Goal: Transaction & Acquisition: Subscribe to service/newsletter

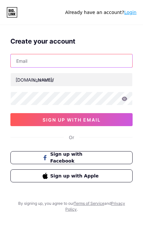
click at [28, 58] on input "text" at bounding box center [72, 60] width 122 height 13
click at [26, 63] on input "text" at bounding box center [72, 60] width 122 height 13
click at [21, 62] on input "text" at bounding box center [72, 60] width 122 height 13
paste input "[EMAIL_ADDRESS][DOMAIN_NAME]"
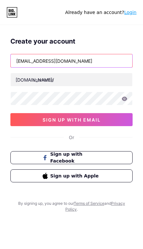
type input "[EMAIL_ADDRESS][DOMAIN_NAME]"
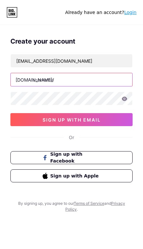
click at [49, 83] on input "text" at bounding box center [72, 79] width 122 height 13
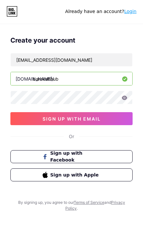
type input "barakahhub"
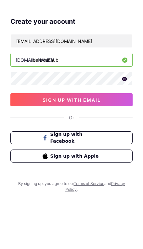
click at [127, 97] on icon at bounding box center [125, 99] width 6 height 5
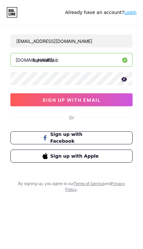
click at [102, 94] on button "sign up with email" at bounding box center [71, 99] width 122 height 13
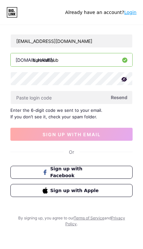
click at [128, 13] on link "Login" at bounding box center [130, 12] width 12 height 5
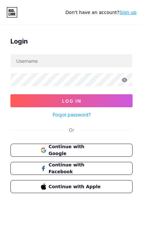
click at [27, 58] on input "text" at bounding box center [72, 60] width 122 height 13
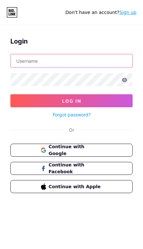
type input "[EMAIL_ADDRESS][DOMAIN_NAME]"
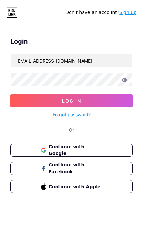
click at [25, 104] on button "Log In" at bounding box center [71, 100] width 122 height 13
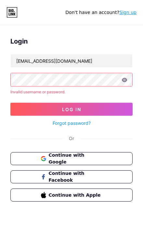
click at [126, 25] on div "Login [EMAIL_ADDRESS][DOMAIN_NAME] Invalid username or password. Log In Forgot …" at bounding box center [71, 145] width 143 height 249
click at [126, 32] on div "Login [EMAIL_ADDRESS][DOMAIN_NAME] Invalid username or password. Log In Forgot …" at bounding box center [71, 121] width 143 height 181
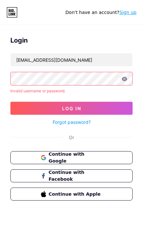
click at [129, 10] on link "Sign up" at bounding box center [127, 12] width 17 height 5
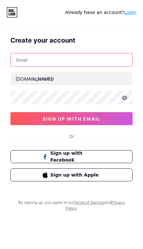
click at [24, 60] on input "text" at bounding box center [72, 59] width 122 height 13
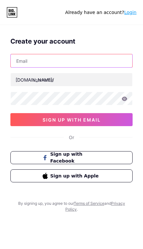
click at [17, 63] on input "text" at bounding box center [72, 60] width 122 height 13
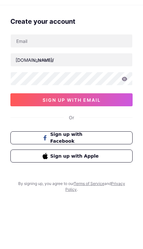
click at [83, 54] on input "text" at bounding box center [72, 60] width 122 height 13
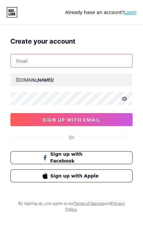
click at [22, 58] on input "text" at bounding box center [72, 60] width 122 height 13
click at [18, 60] on input "text" at bounding box center [72, 60] width 122 height 13
paste input "meonlyone166@gmail.com"
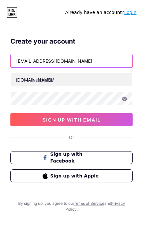
type input "meonlyone166@gmail.com"
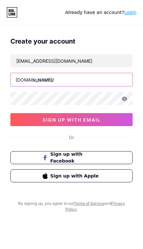
click at [97, 75] on input "text" at bounding box center [72, 79] width 122 height 13
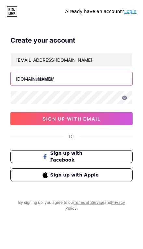
type input "b"
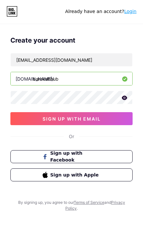
type input "barakahhub"
click at [35, 115] on button "sign up with email" at bounding box center [71, 119] width 122 height 13
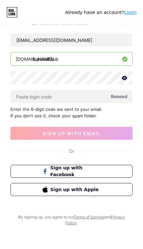
scroll to position [34, 0]
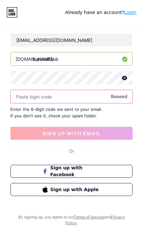
click at [29, 90] on input "text" at bounding box center [72, 96] width 122 height 13
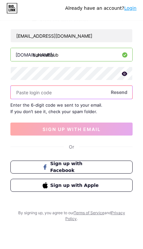
scroll to position [0, 0]
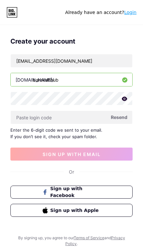
click at [12, 5] on div "Already have an account? Login" at bounding box center [71, 12] width 143 height 25
click at [13, 12] on icon at bounding box center [13, 10] width 2 height 3
